Goal: Find specific page/section

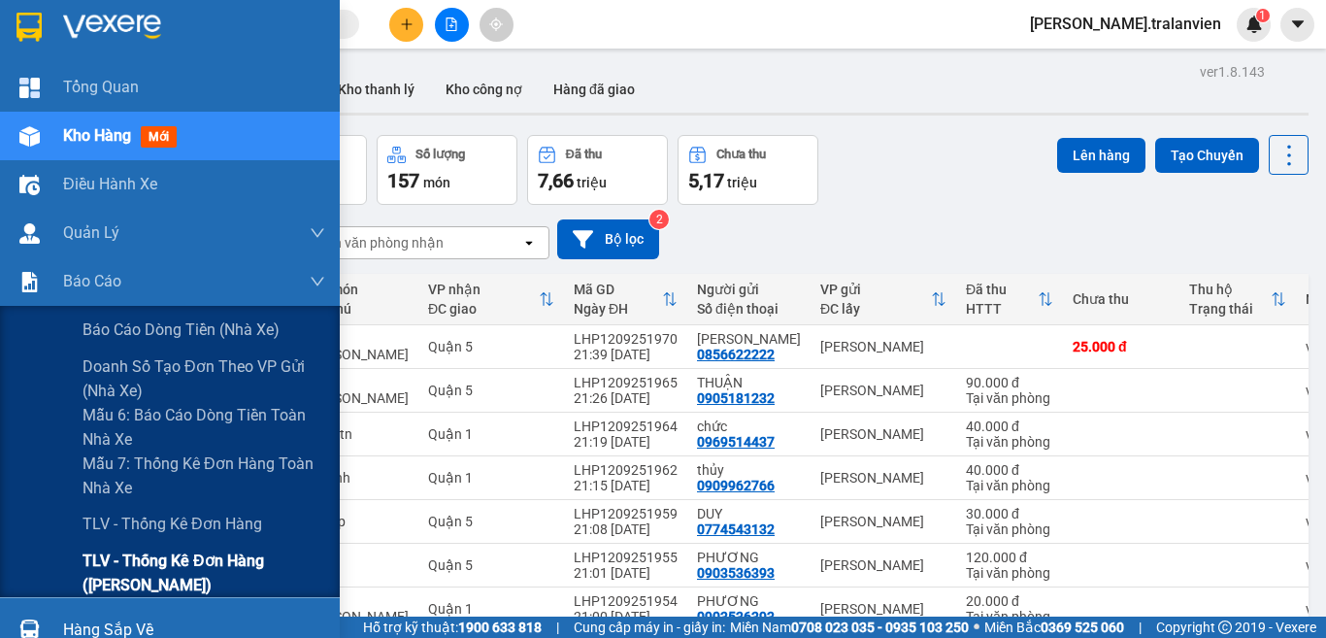
click at [184, 565] on span "TLV - Thống kê đơn hàng (Kế toán)" at bounding box center [204, 573] width 243 height 49
